Goal: Task Accomplishment & Management: Manage account settings

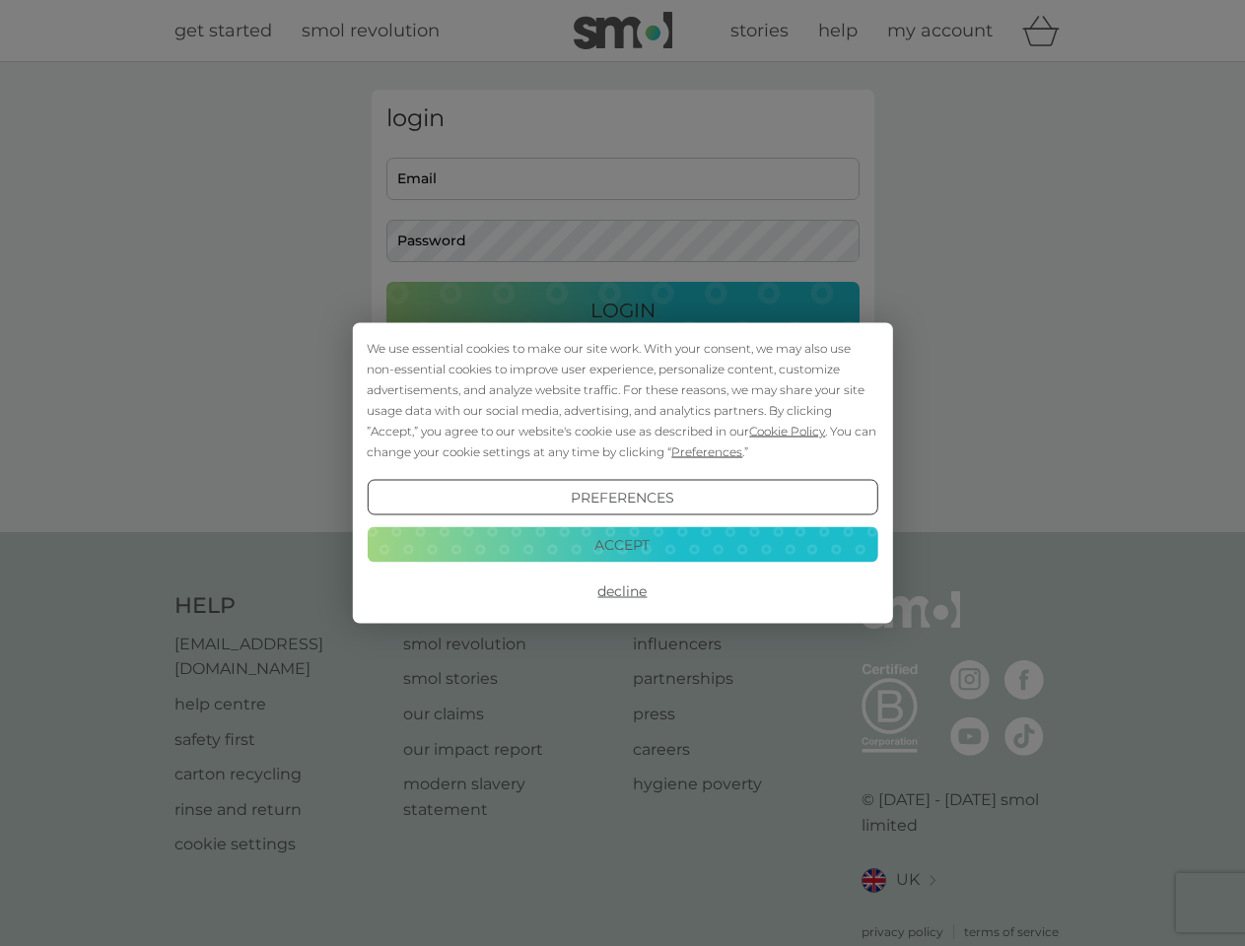
click at [787, 431] on span "Cookie Policy" at bounding box center [787, 431] width 76 height 15
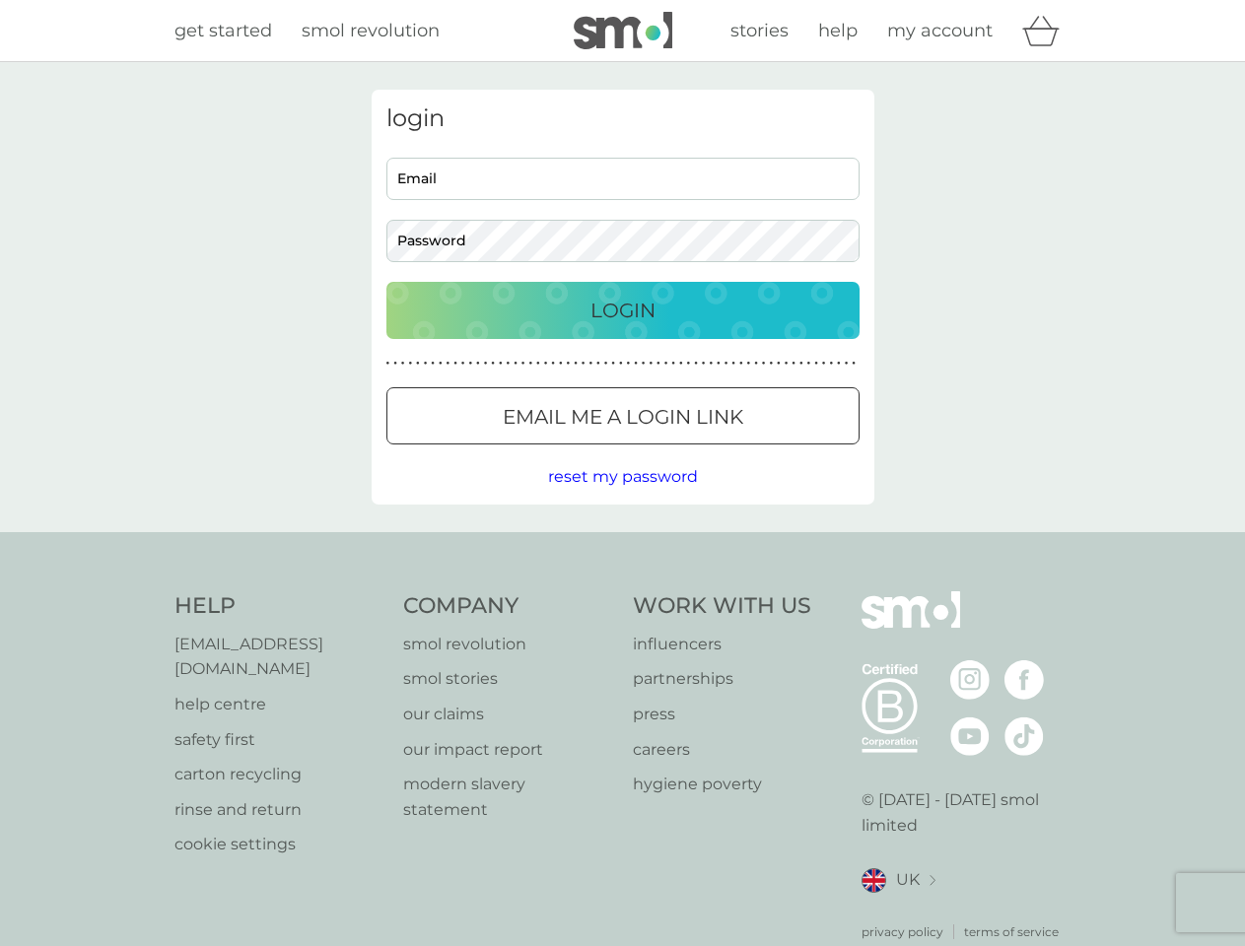
click at [705, 451] on div "login Email Password Login ● ● ● ● ● ● ● ● ● ● ● ● ● ● ● ● ● ● ● ● ● ● ● ● ● ● …" at bounding box center [623, 297] width 503 height 415
click at [622, 498] on div "login Email Password Login ● ● ● ● ● ● ● ● ● ● ● ● ● ● ● ● ● ● ● ● ● ● ● ● ● ● …" at bounding box center [623, 297] width 503 height 415
click at [622, 591] on div "Help [EMAIL_ADDRESS][DOMAIN_NAME] help centre safety first carton recycling rin…" at bounding box center [622, 766] width 897 height 350
click at [622, 544] on div "Help [EMAIL_ADDRESS][DOMAIN_NAME] help centre safety first carton recycling rin…" at bounding box center [622, 766] width 1245 height 468
